Goal: Information Seeking & Learning: Compare options

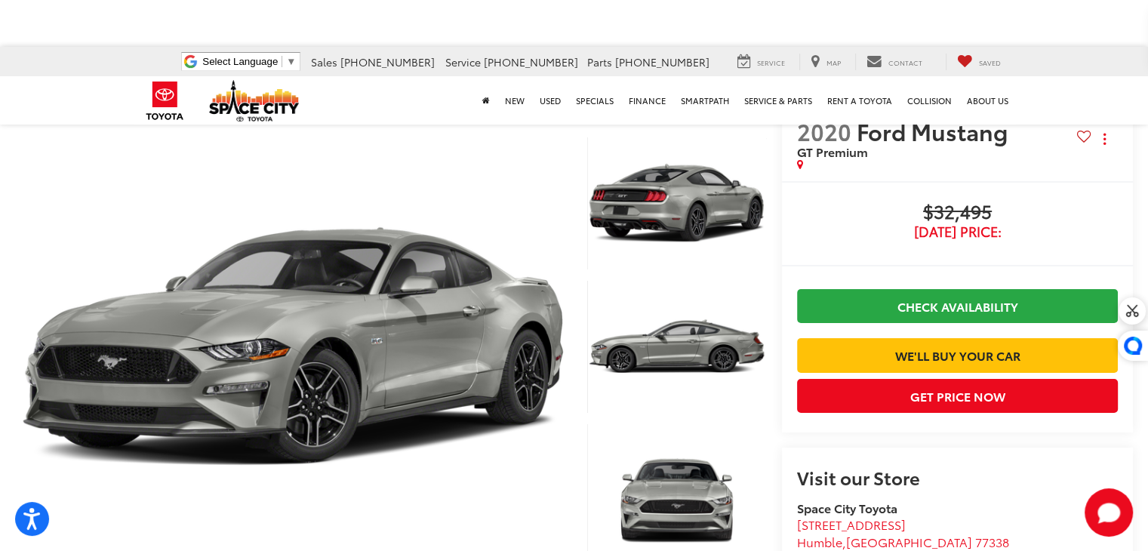
scroll to position [39, 0]
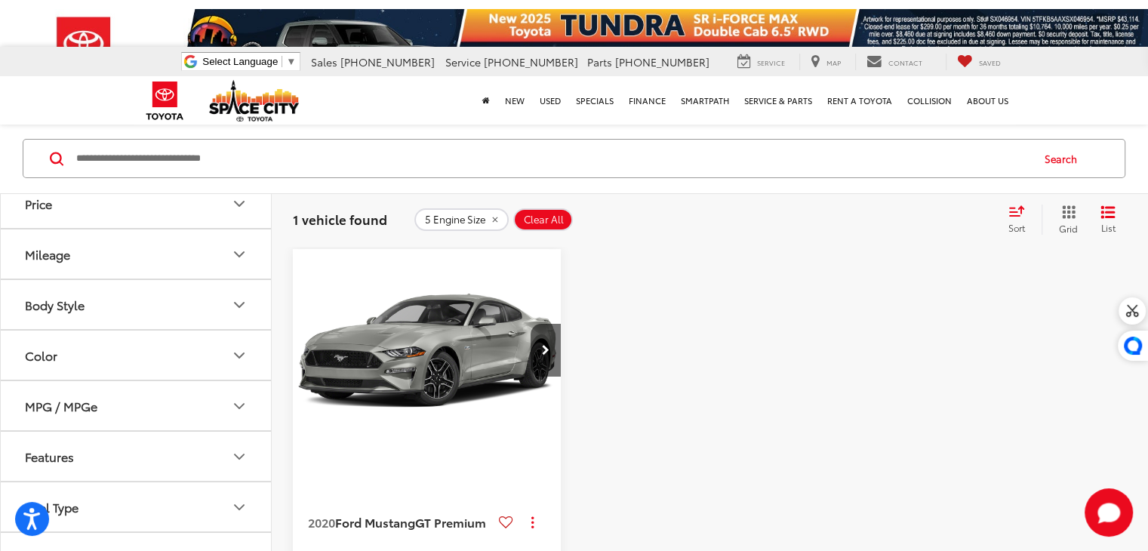
scroll to position [260, 0]
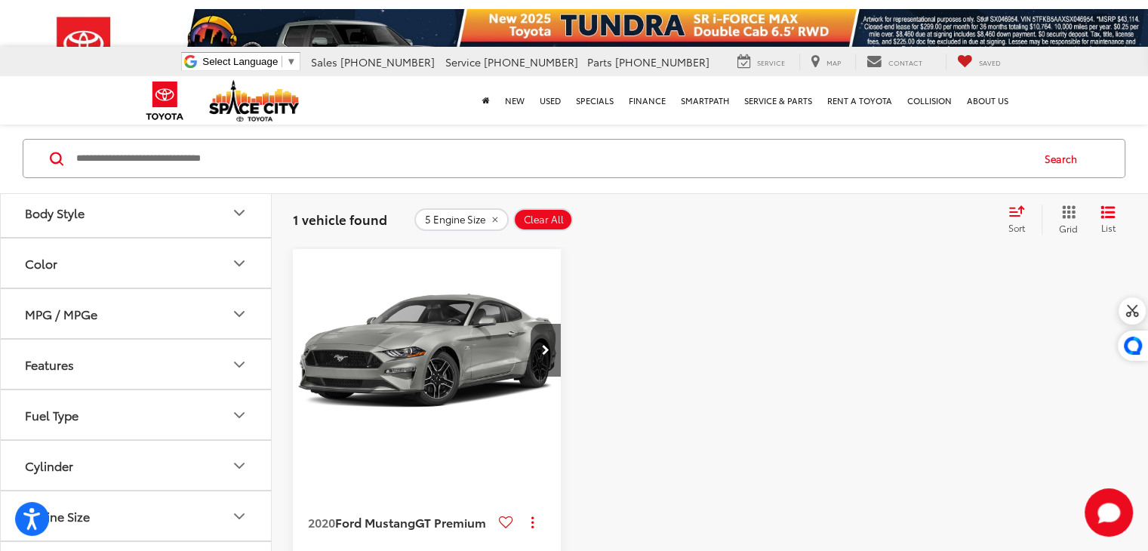
click at [220, 491] on button "Engine Size" at bounding box center [137, 515] width 272 height 49
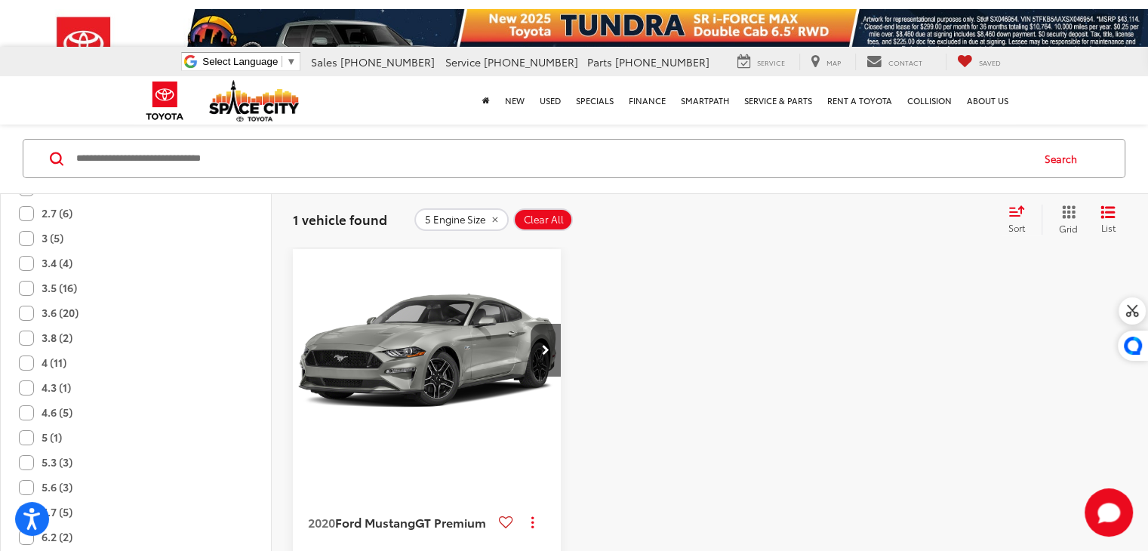
scroll to position [850, 0]
click at [31, 498] on label "5.7 (5)" at bounding box center [46, 510] width 54 height 25
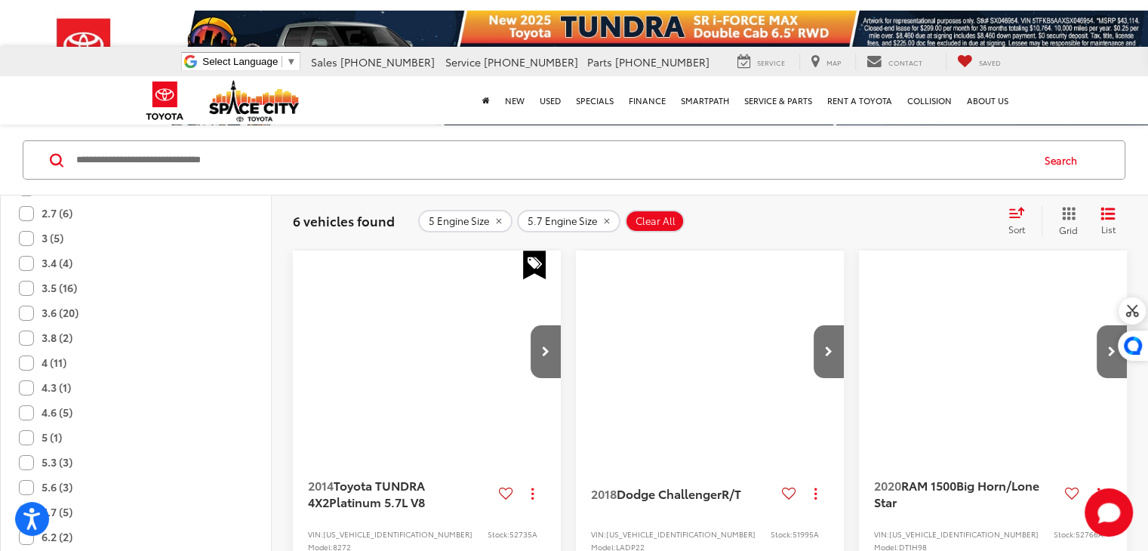
click at [27, 425] on label "5 (1)" at bounding box center [40, 437] width 43 height 25
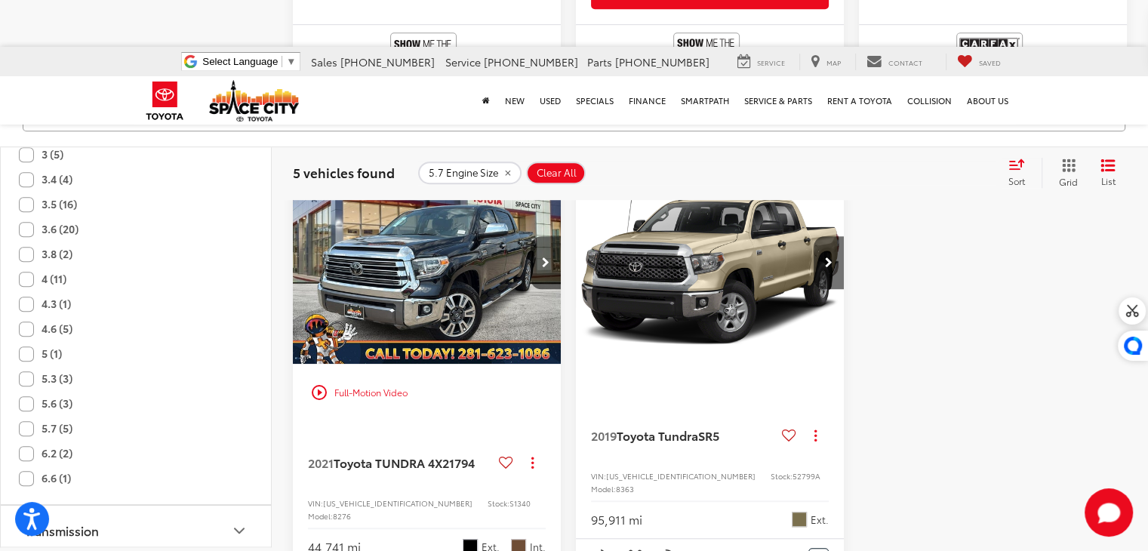
scroll to position [897, 0]
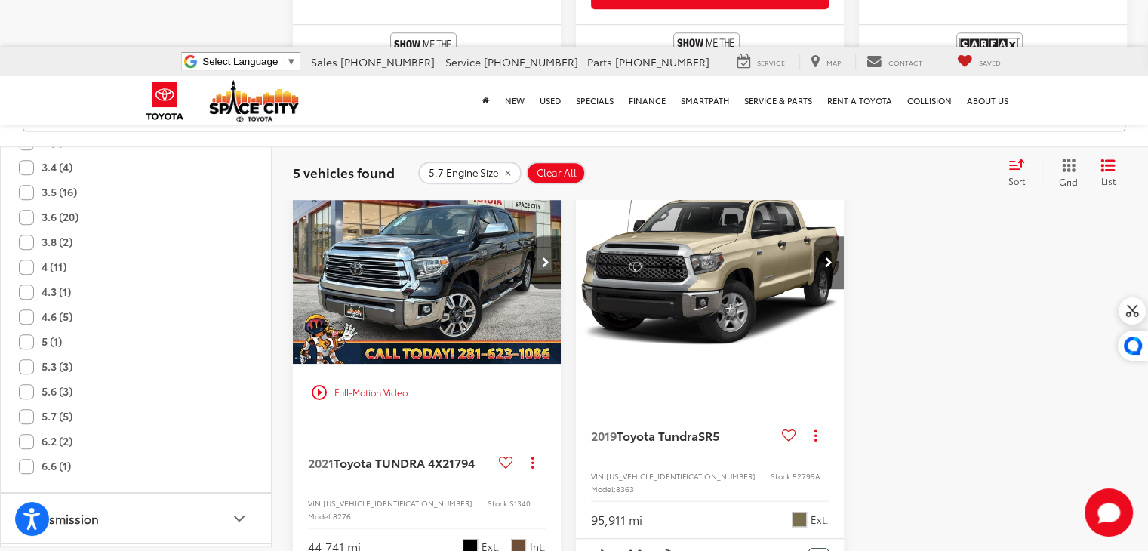
click at [29, 430] on label "6.2 (2)" at bounding box center [46, 442] width 54 height 25
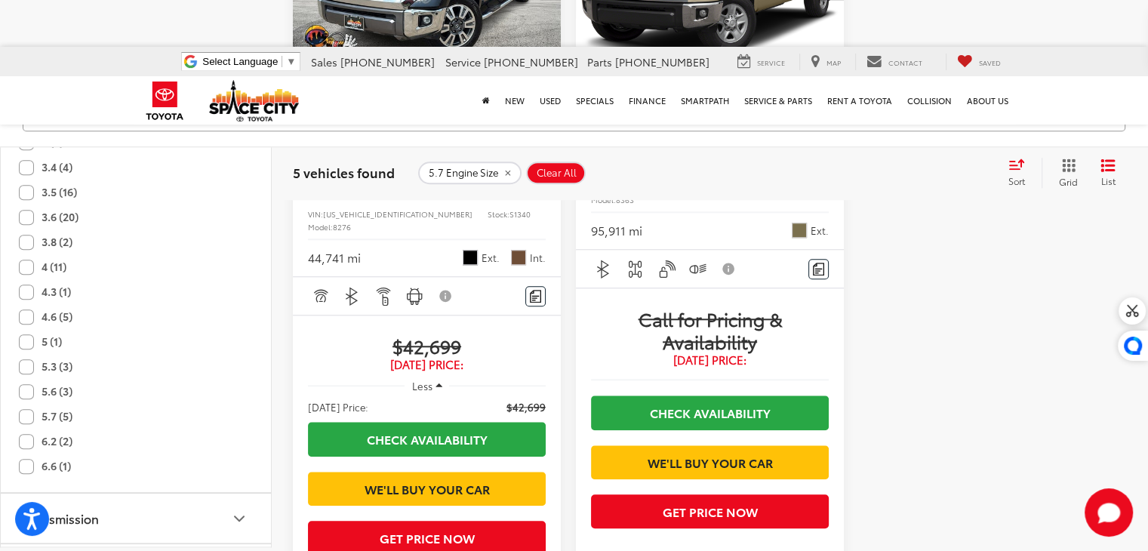
scroll to position [0, 0]
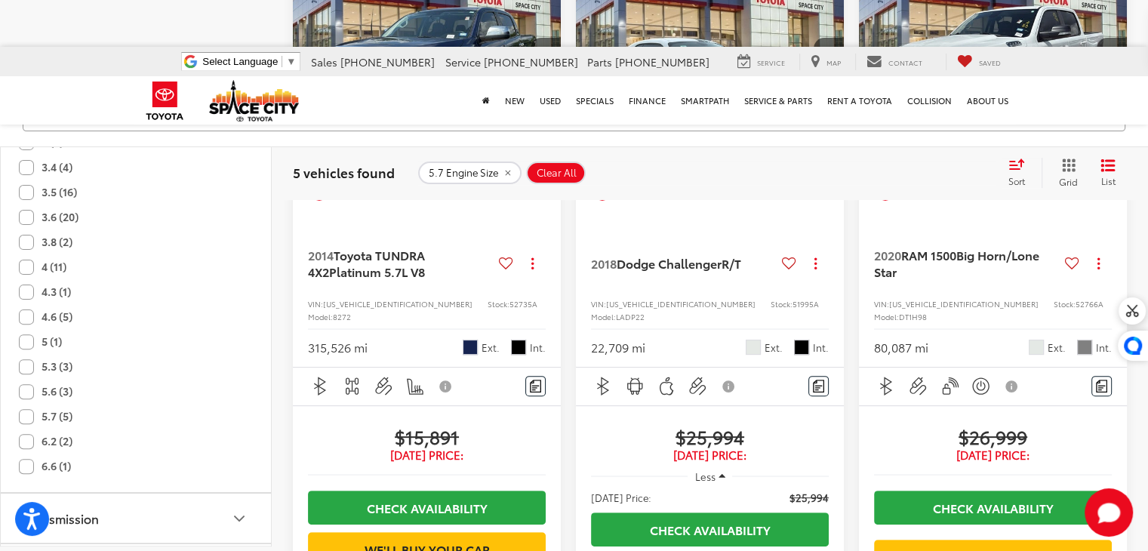
scroll to position [112, 0]
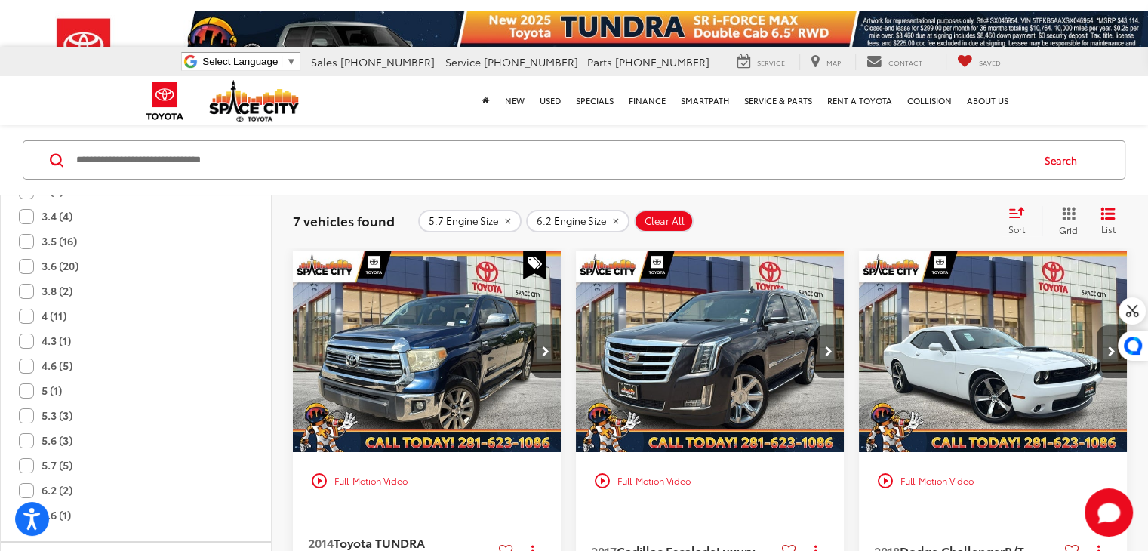
click at [30, 453] on label "5.7 (5)" at bounding box center [46, 465] width 54 height 25
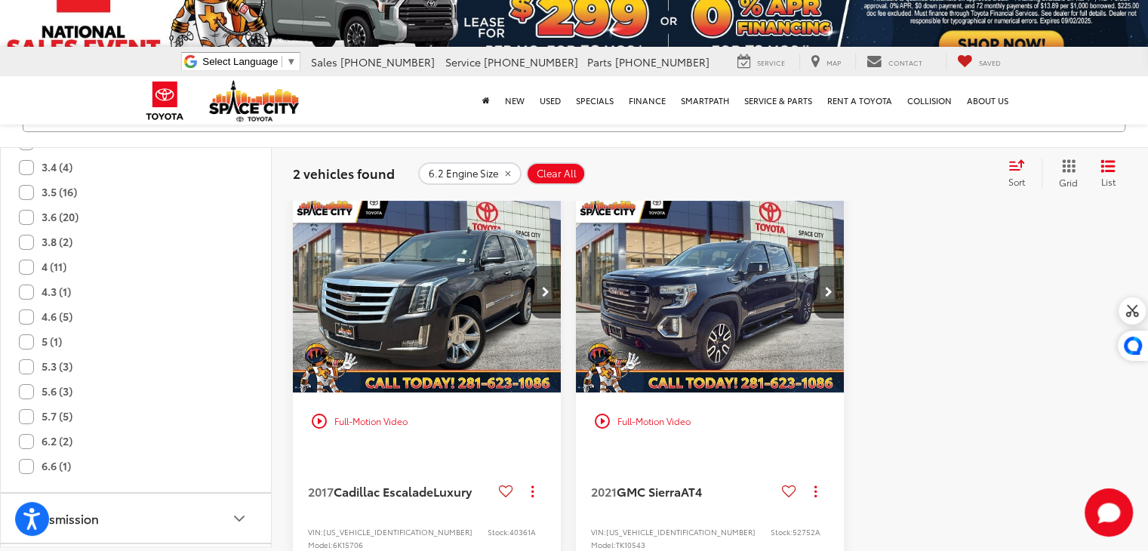
scroll to position [168, 0]
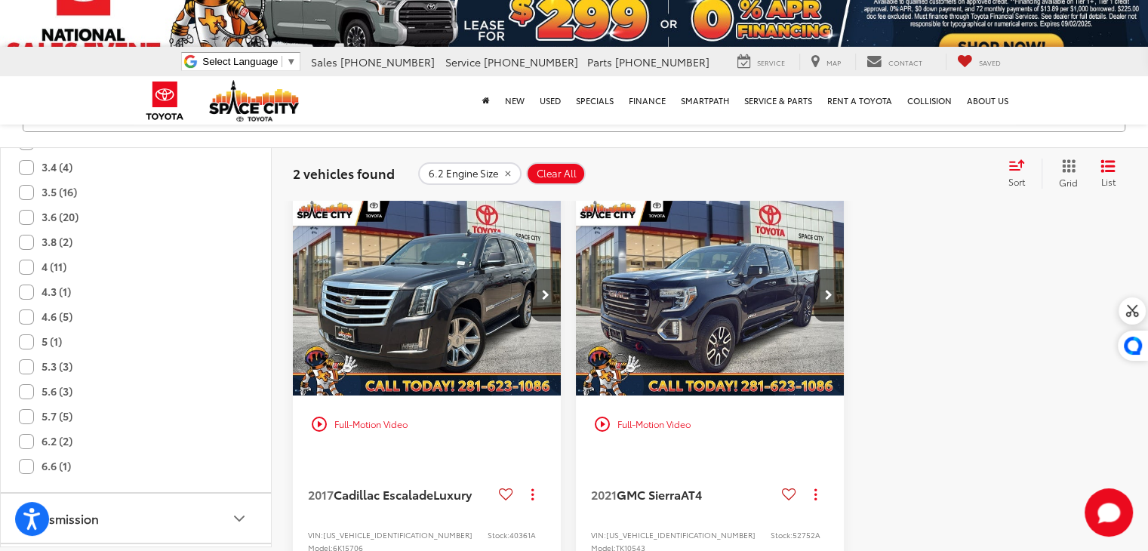
click at [23, 435] on label "6.2 (2)" at bounding box center [46, 442] width 54 height 25
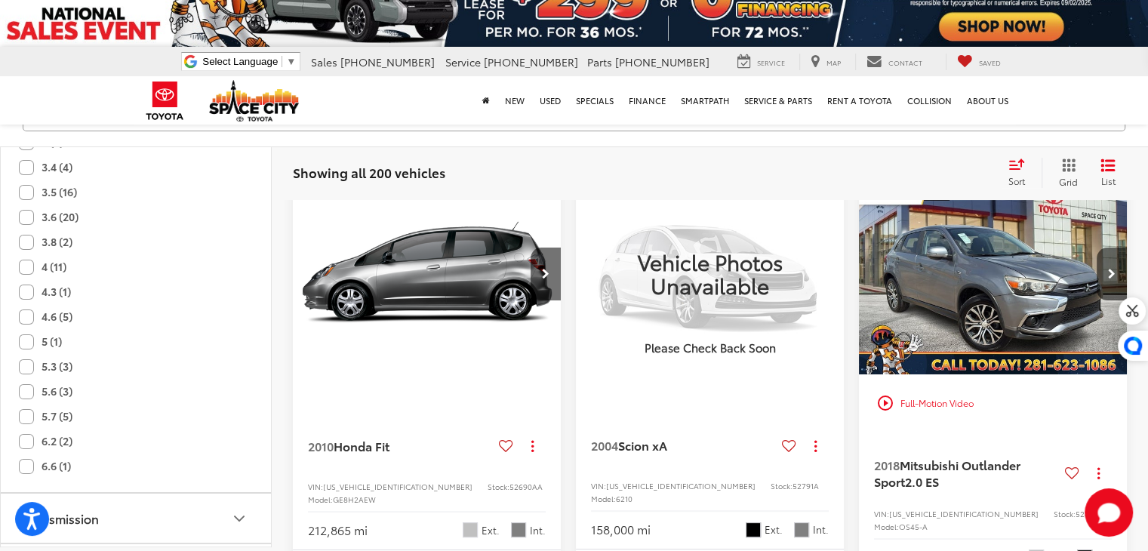
scroll to position [73, 0]
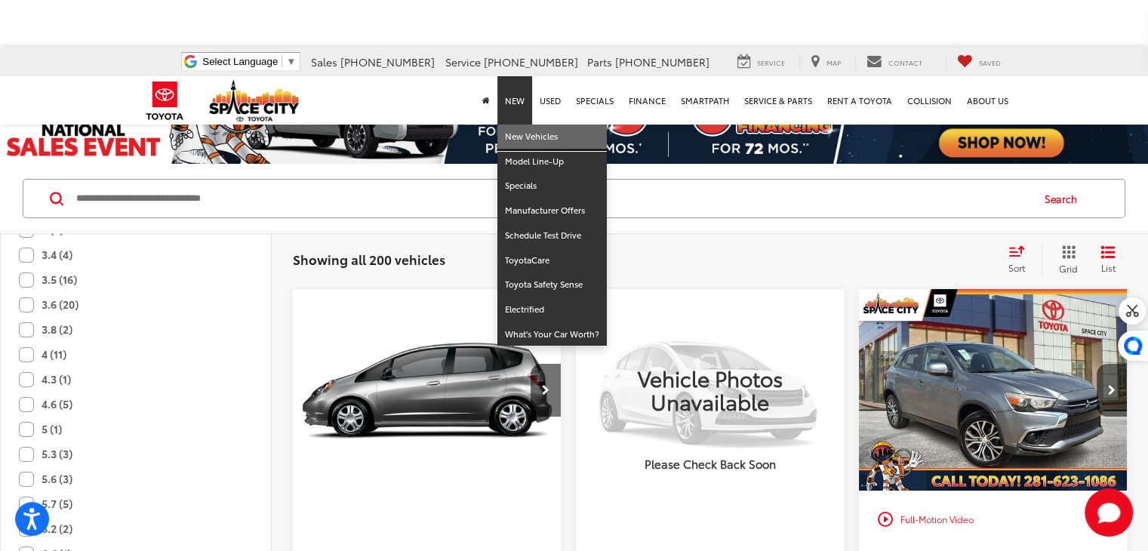
click at [522, 125] on link "New Vehicles" at bounding box center [552, 137] width 109 height 25
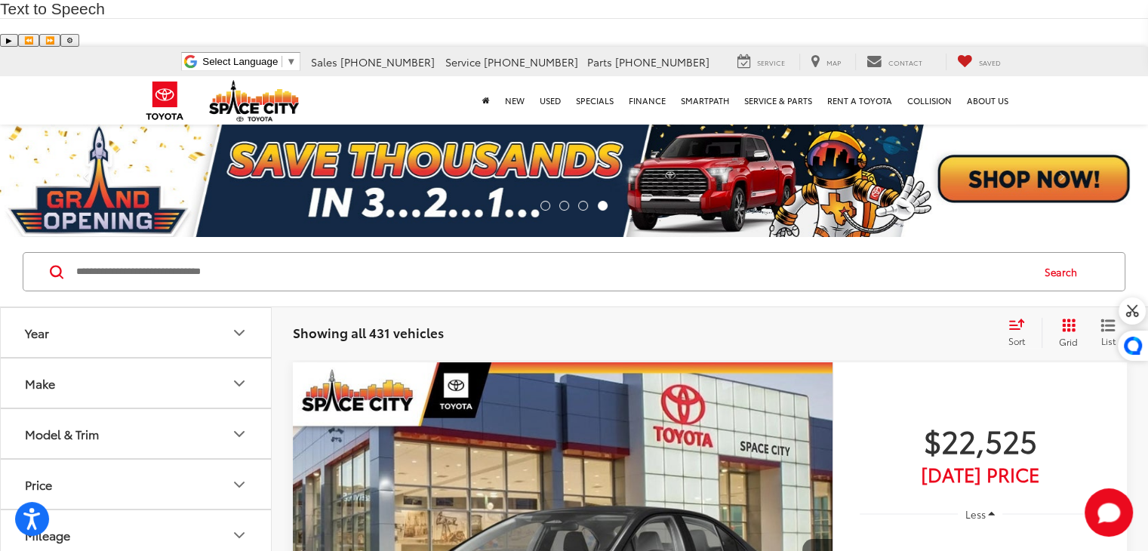
scroll to position [482, 0]
